Goal: Task Accomplishment & Management: Manage account settings

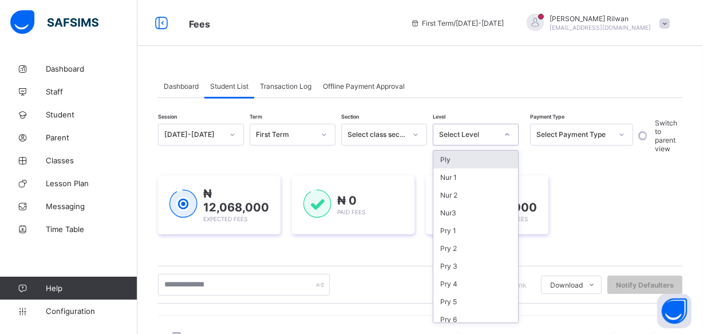
click at [505, 133] on icon at bounding box center [506, 134] width 7 height 11
click at [483, 211] on div "Nur3" at bounding box center [475, 213] width 85 height 18
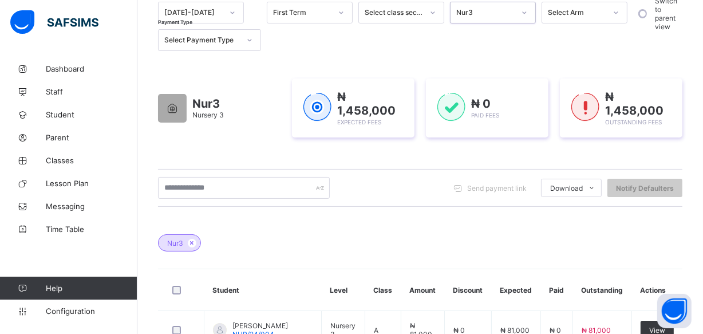
scroll to position [121, 0]
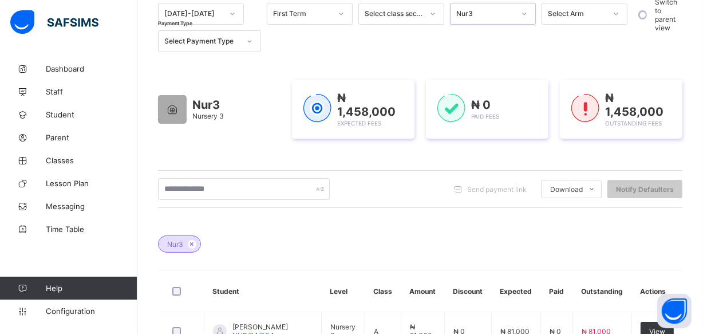
click at [526, 11] on icon at bounding box center [524, 13] width 7 height 11
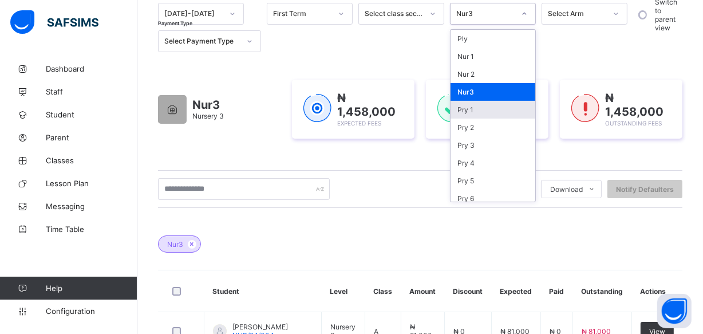
click at [475, 103] on div "Pry 1" at bounding box center [492, 110] width 85 height 18
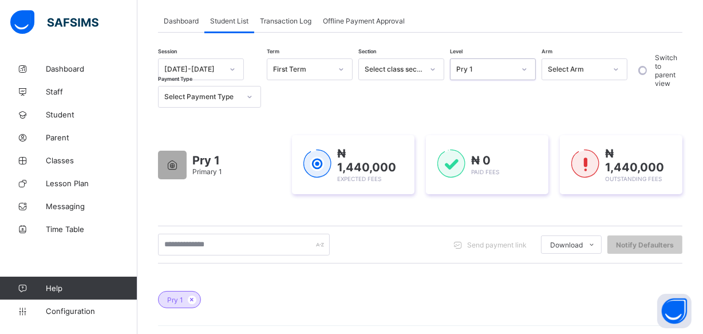
scroll to position [31, 0]
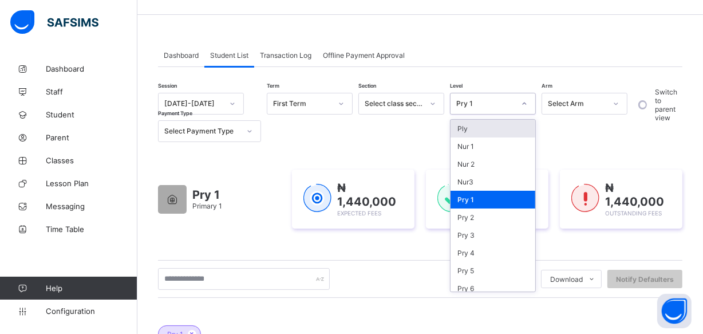
click at [524, 101] on icon at bounding box center [524, 103] width 7 height 11
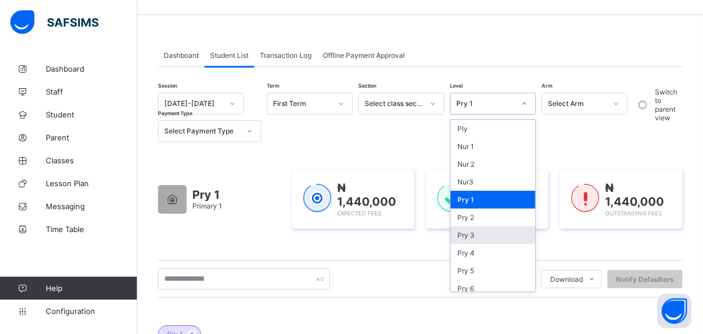
click at [490, 230] on div "Pry 3" at bounding box center [492, 235] width 85 height 18
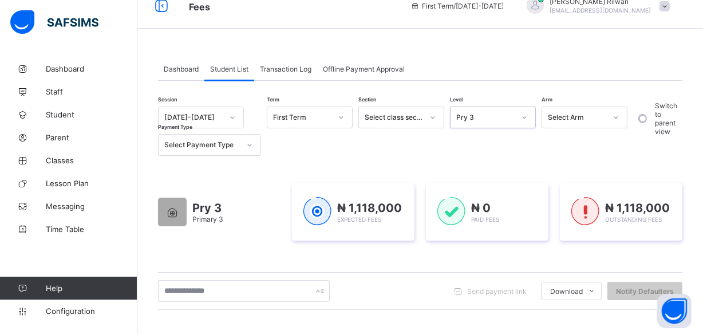
scroll to position [0, 0]
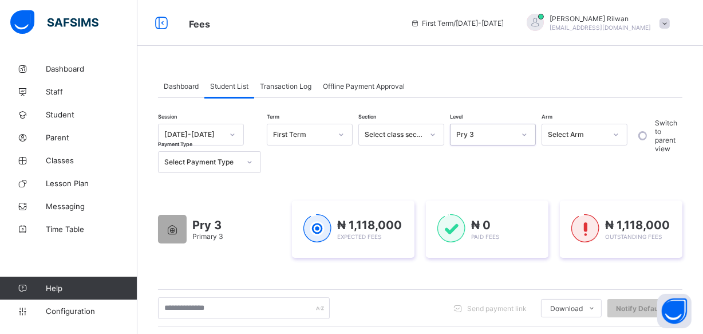
click at [521, 133] on icon at bounding box center [524, 134] width 7 height 11
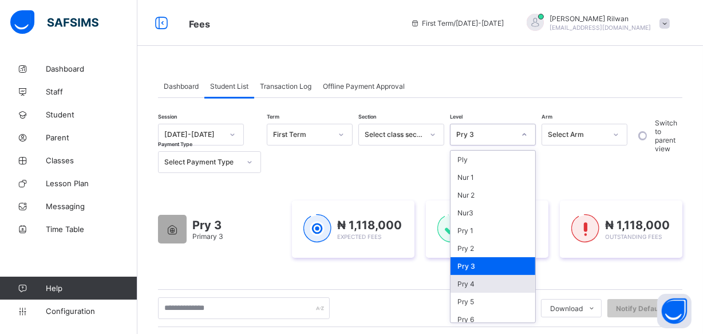
click at [482, 276] on div "Pry 4" at bounding box center [492, 284] width 85 height 18
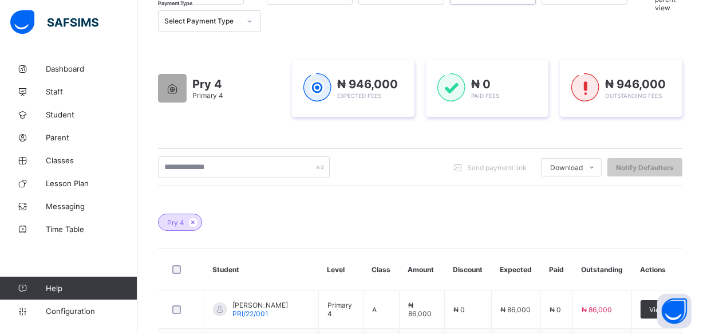
scroll to position [108, 0]
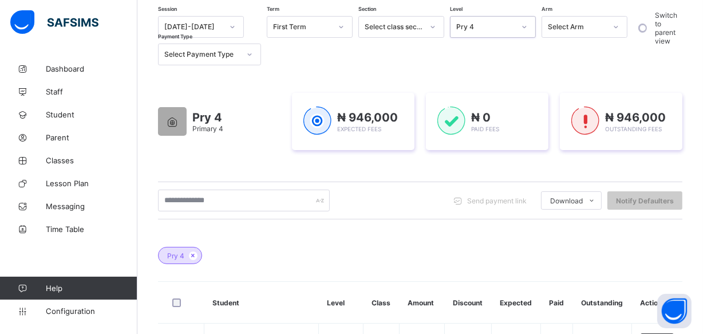
click at [526, 26] on icon at bounding box center [524, 26] width 7 height 11
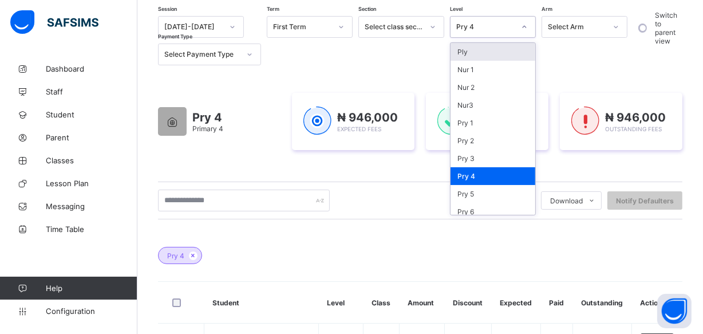
click at [526, 26] on icon at bounding box center [524, 26] width 7 height 11
click at [520, 30] on div at bounding box center [523, 27] width 19 height 18
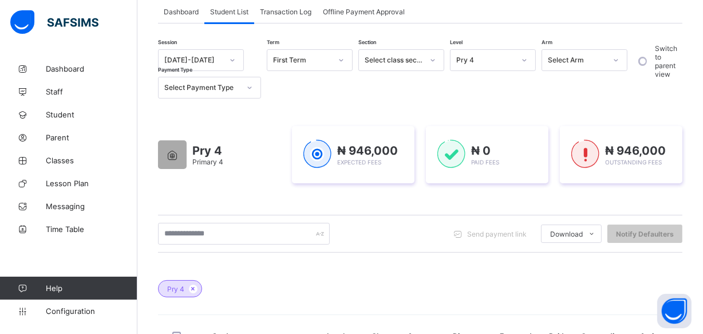
scroll to position [0, 0]
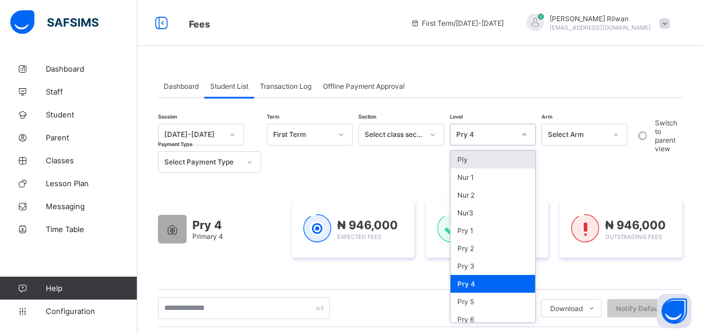
click at [526, 132] on icon at bounding box center [524, 134] width 7 height 11
click at [508, 172] on div "Nur 1" at bounding box center [492, 177] width 85 height 18
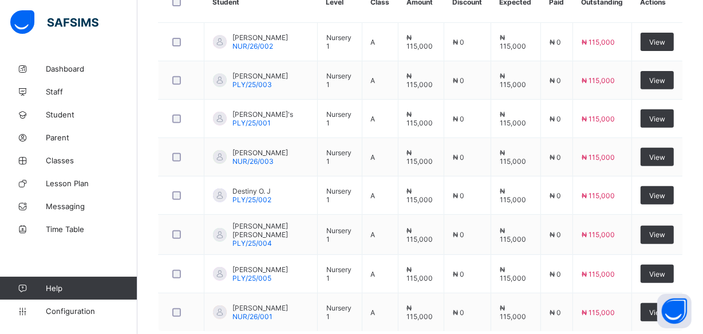
scroll to position [387, 0]
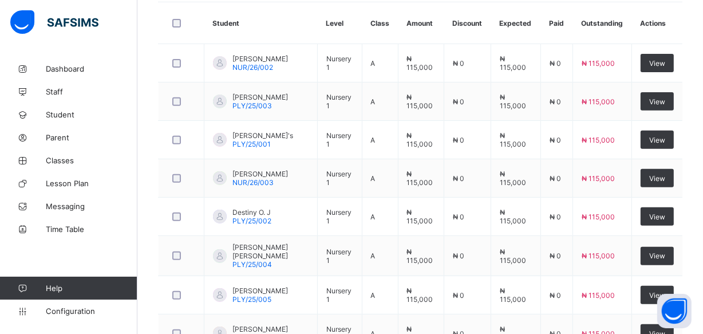
click at [508, 172] on span "₦ 115,000" at bounding box center [512, 177] width 26 height 17
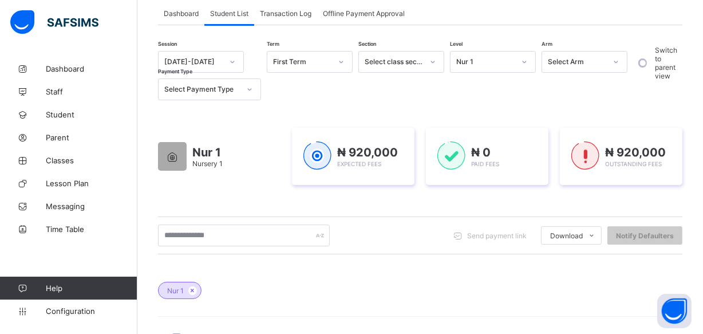
scroll to position [64, 0]
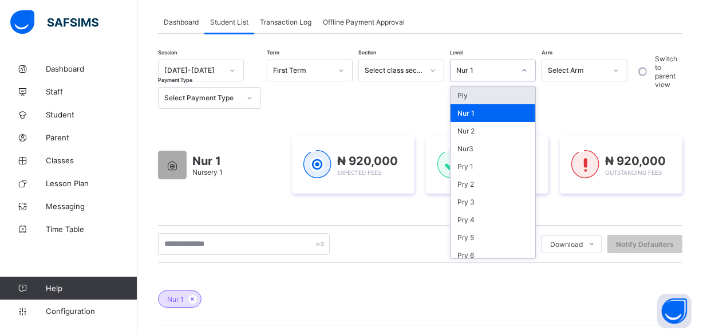
click at [521, 70] on icon at bounding box center [524, 70] width 7 height 11
click at [507, 126] on div "Nur 2" at bounding box center [492, 131] width 85 height 18
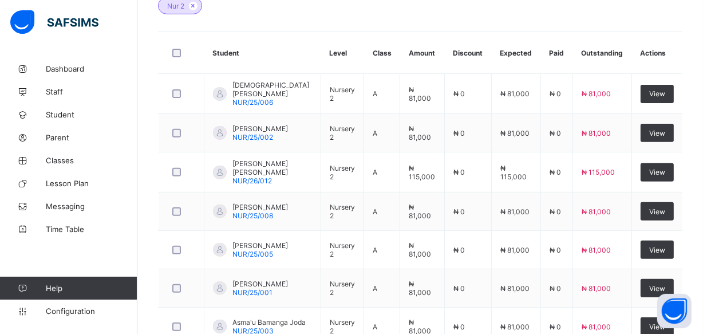
scroll to position [291, 0]
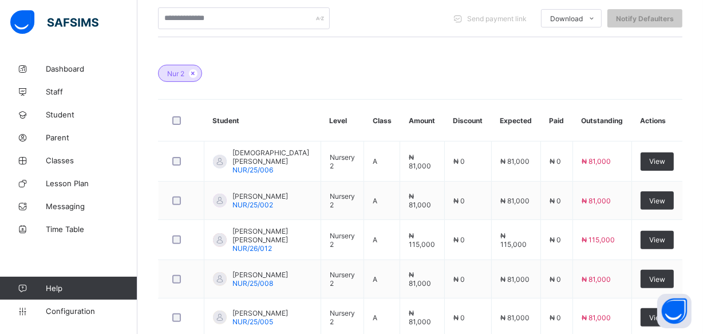
click at [503, 126] on th "Expected" at bounding box center [515, 121] width 49 height 42
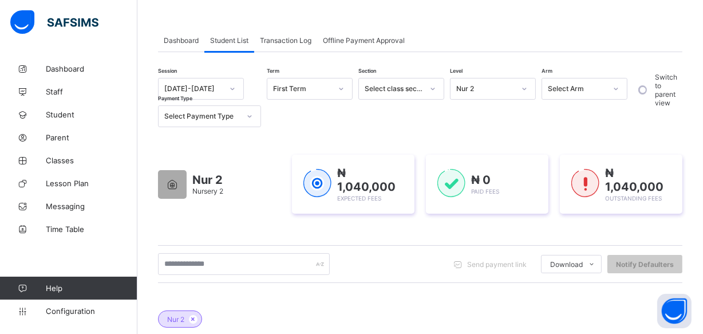
scroll to position [45, 0]
click at [524, 88] on icon at bounding box center [524, 89] width 7 height 11
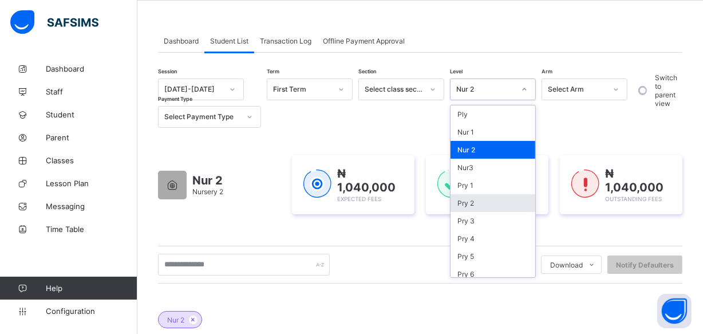
click at [509, 197] on div "Pry 2" at bounding box center [492, 203] width 85 height 18
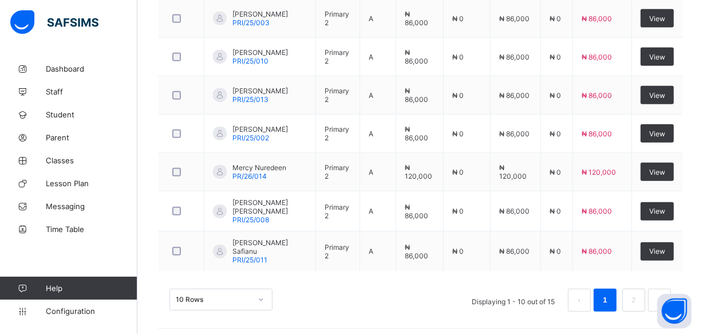
scroll to position [550, 0]
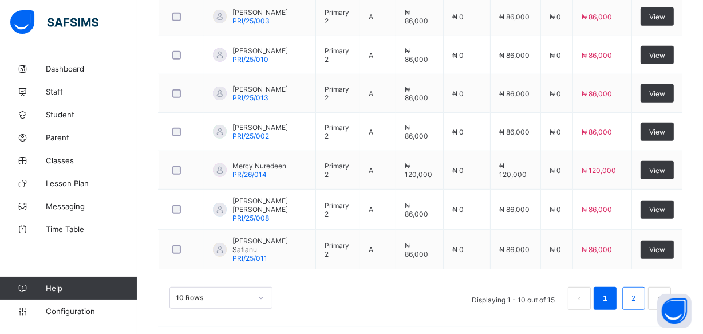
click at [631, 292] on li "2" at bounding box center [633, 298] width 23 height 23
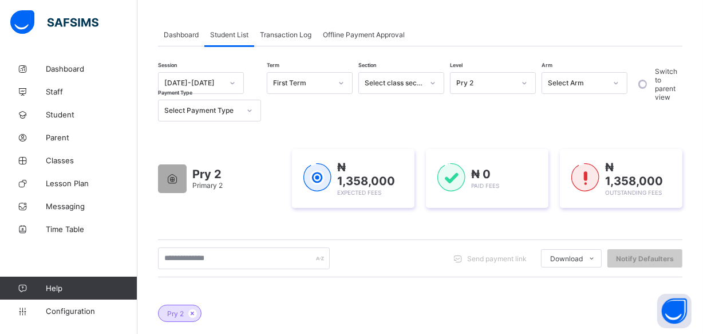
scroll to position [0, 0]
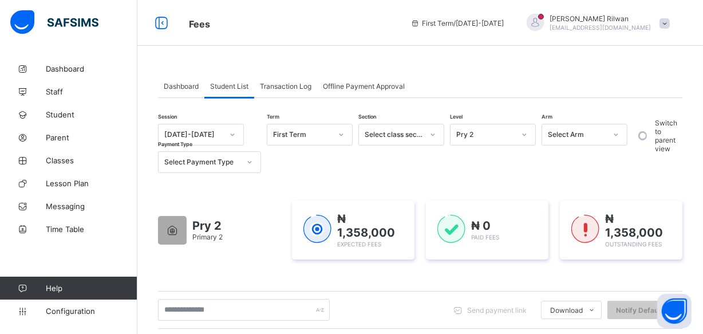
click at [632, 292] on div "Send payment link Download Students Payment Students Payment Status Student Ite…" at bounding box center [420, 310] width 524 height 38
click at [632, 293] on div "Send payment link Download Students Payment Students Payment Status Student Ite…" at bounding box center [420, 310] width 524 height 38
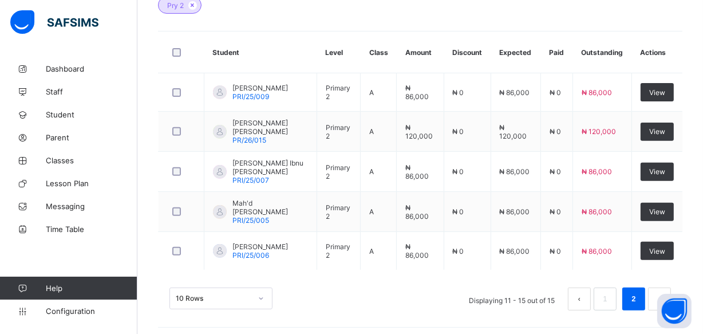
scroll to position [360, 0]
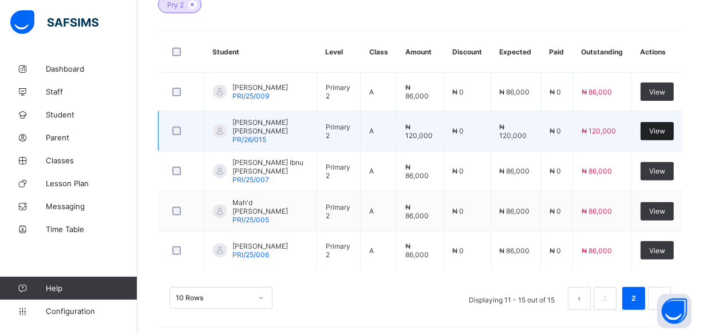
click at [658, 131] on span "View" at bounding box center [657, 130] width 16 height 9
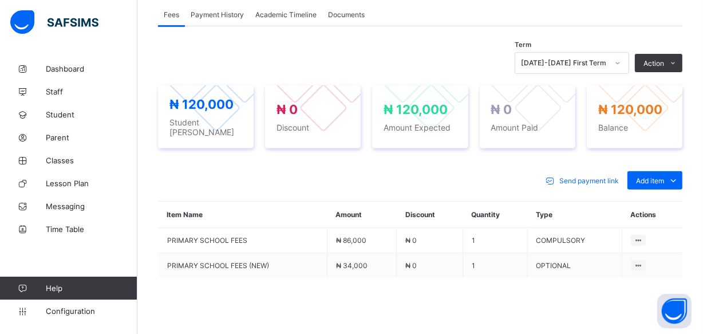
scroll to position [417, 0]
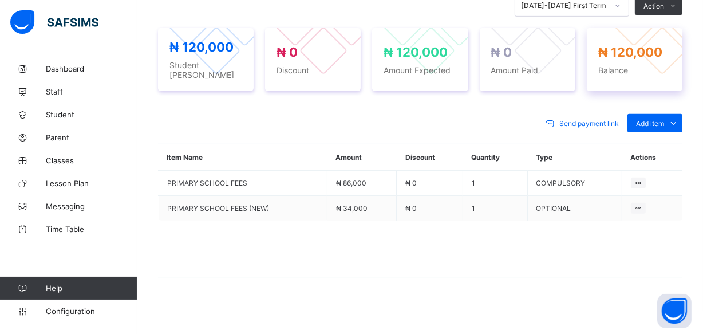
drag, startPoint x: 658, startPoint y: 131, endPoint x: 667, endPoint y: 34, distance: 97.6
click at [658, 126] on div "Send payment link Add item Optional items Special bill Item Name Amount Discoun…" at bounding box center [420, 201] width 524 height 199
click at [669, 143] on div "Optional items" at bounding box center [654, 148] width 46 height 11
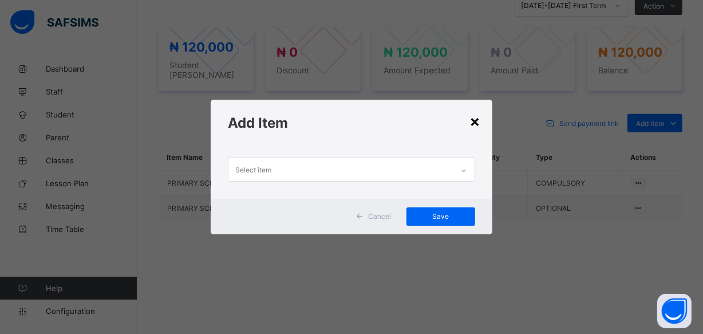
click at [478, 130] on div "×" at bounding box center [475, 120] width 11 height 19
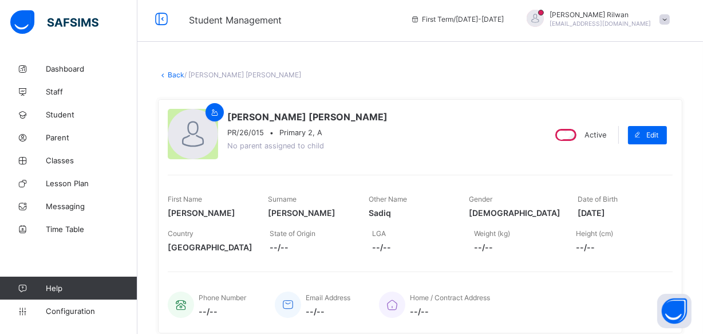
scroll to position [0, 0]
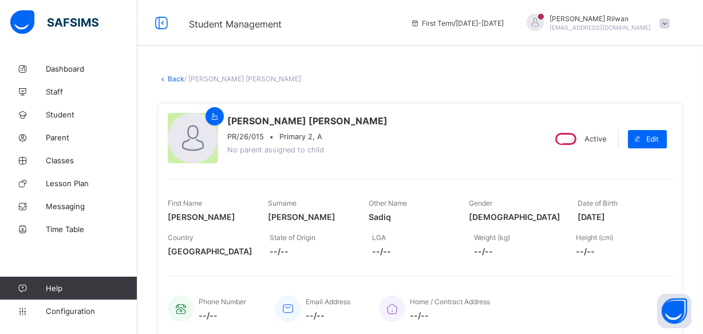
click at [175, 80] on link "Back" at bounding box center [176, 78] width 17 height 9
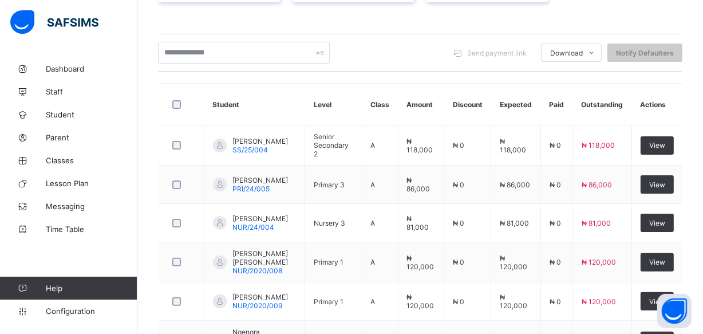
scroll to position [235, 0]
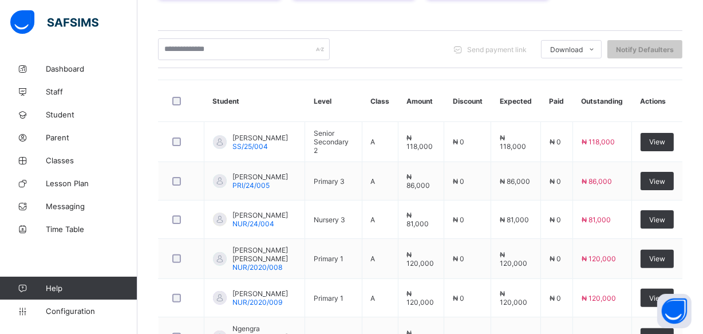
click at [175, 80] on th at bounding box center [181, 101] width 46 height 42
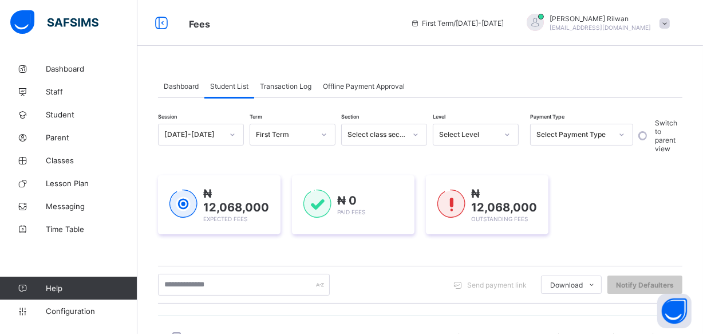
scroll to position [0, 0]
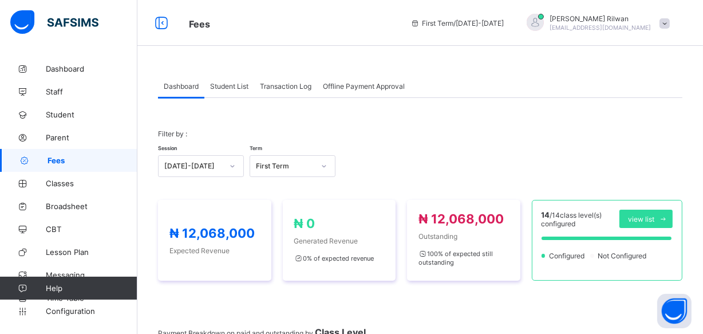
click at [237, 86] on span "Student List" at bounding box center [229, 86] width 38 height 9
